Goal: Information Seeking & Learning: Learn about a topic

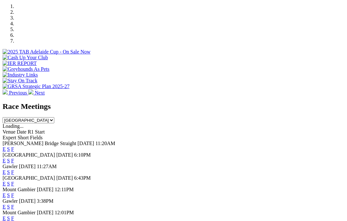
scroll to position [199, 0]
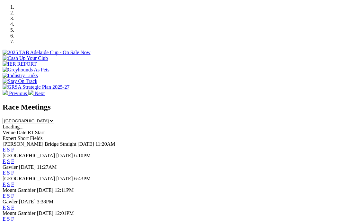
click at [14, 159] on span "F" at bounding box center [12, 161] width 3 height 5
click at [14, 159] on link "F" at bounding box center [12, 161] width 3 height 5
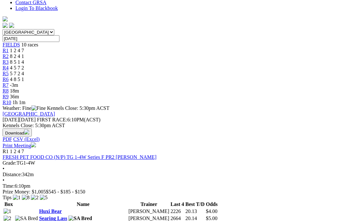
scroll to position [180, 0]
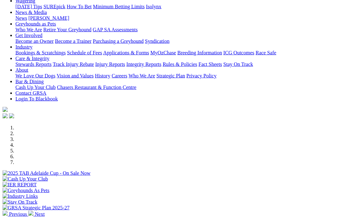
scroll to position [78, 0]
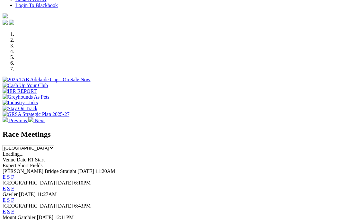
click at [54, 145] on select "[GEOGRAPHIC_DATA] [GEOGRAPHIC_DATA] [GEOGRAPHIC_DATA] [GEOGRAPHIC_DATA] [GEOGRA…" at bounding box center [29, 148] width 52 height 6
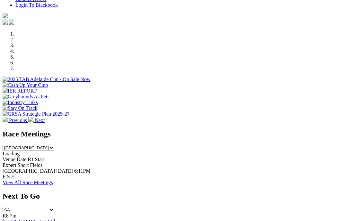
click at [54, 145] on select "[GEOGRAPHIC_DATA] [GEOGRAPHIC_DATA] [GEOGRAPHIC_DATA] [GEOGRAPHIC_DATA] [GEOGRA…" at bounding box center [29, 148] width 52 height 6
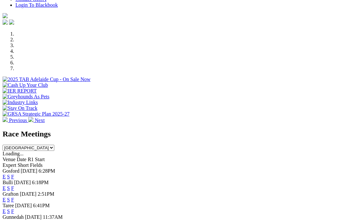
click at [54, 145] on select "[GEOGRAPHIC_DATA] [GEOGRAPHIC_DATA] [GEOGRAPHIC_DATA] [GEOGRAPHIC_DATA] [GEOGRA…" at bounding box center [29, 148] width 52 height 6
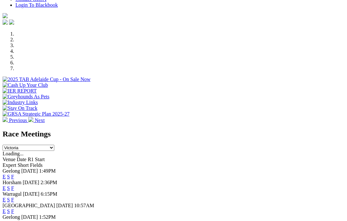
click at [230, 130] on div "Race Meetings South Australia New South Wales Northern Territory Queensland Tas…" at bounding box center [173, 140] width 341 height 21
click at [54, 145] on select "[GEOGRAPHIC_DATA] [GEOGRAPHIC_DATA] [GEOGRAPHIC_DATA] [GEOGRAPHIC_DATA] [GEOGRA…" at bounding box center [29, 148] width 52 height 6
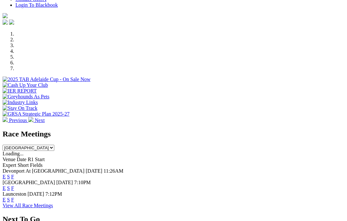
click at [230, 130] on div "Race Meetings South Australia New South Wales Northern Territory Queensland Tas…" at bounding box center [173, 140] width 341 height 21
click at [54, 145] on select "[GEOGRAPHIC_DATA] [GEOGRAPHIC_DATA] [GEOGRAPHIC_DATA] [GEOGRAPHIC_DATA] [GEOGRA…" at bounding box center [29, 148] width 52 height 6
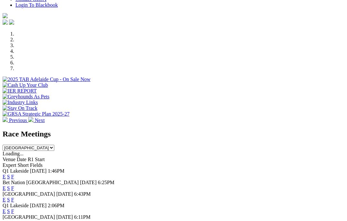
click at [54, 145] on select "[GEOGRAPHIC_DATA] [GEOGRAPHIC_DATA] [GEOGRAPHIC_DATA] [GEOGRAPHIC_DATA] [GEOGRA…" at bounding box center [29, 148] width 52 height 6
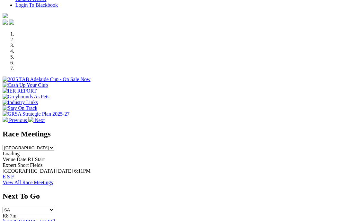
click at [54, 145] on select "[GEOGRAPHIC_DATA] [GEOGRAPHIC_DATA] [GEOGRAPHIC_DATA] [GEOGRAPHIC_DATA] [GEOGRA…" at bounding box center [29, 148] width 52 height 6
select select "[GEOGRAPHIC_DATA]"
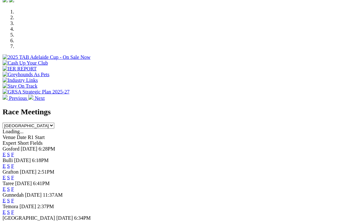
scroll to position [196, 0]
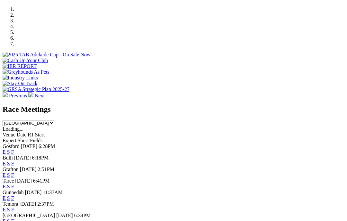
click at [54, 120] on select "[GEOGRAPHIC_DATA] [GEOGRAPHIC_DATA] [GEOGRAPHIC_DATA] [GEOGRAPHIC_DATA] [GEOGRA…" at bounding box center [29, 123] width 52 height 6
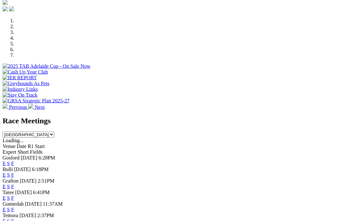
scroll to position [185, 0]
click at [54, 132] on select "[GEOGRAPHIC_DATA] [GEOGRAPHIC_DATA] [GEOGRAPHIC_DATA] [GEOGRAPHIC_DATA] [GEOGRA…" at bounding box center [29, 135] width 52 height 6
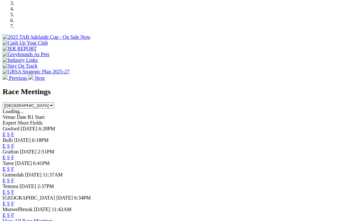
scroll to position [214, 0]
click at [53, 219] on link "View All Race Meetings" at bounding box center [28, 221] width 50 height 5
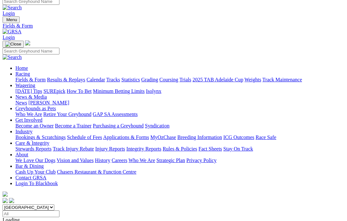
scroll to position [7, 0]
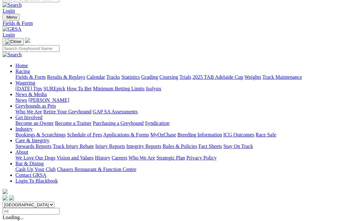
click at [59, 208] on input "Select date" at bounding box center [31, 211] width 57 height 7
click at [25, 202] on select "South Australia New South Wales Northern Territory Queensland Tasmania Victoria…" at bounding box center [29, 205] width 52 height 6
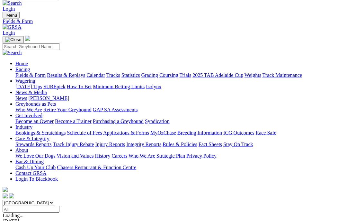
click at [20, 200] on select "South Australia New South Wales Northern Territory Queensland Tasmania Victoria…" at bounding box center [29, 203] width 52 height 6
select select "NSW"
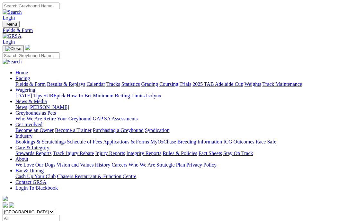
select select "NSW"
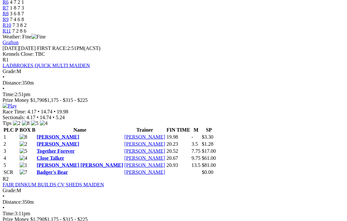
scroll to position [233, 0]
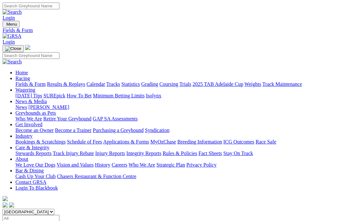
select select "[GEOGRAPHIC_DATA]"
